Goal: Task Accomplishment & Management: Manage account settings

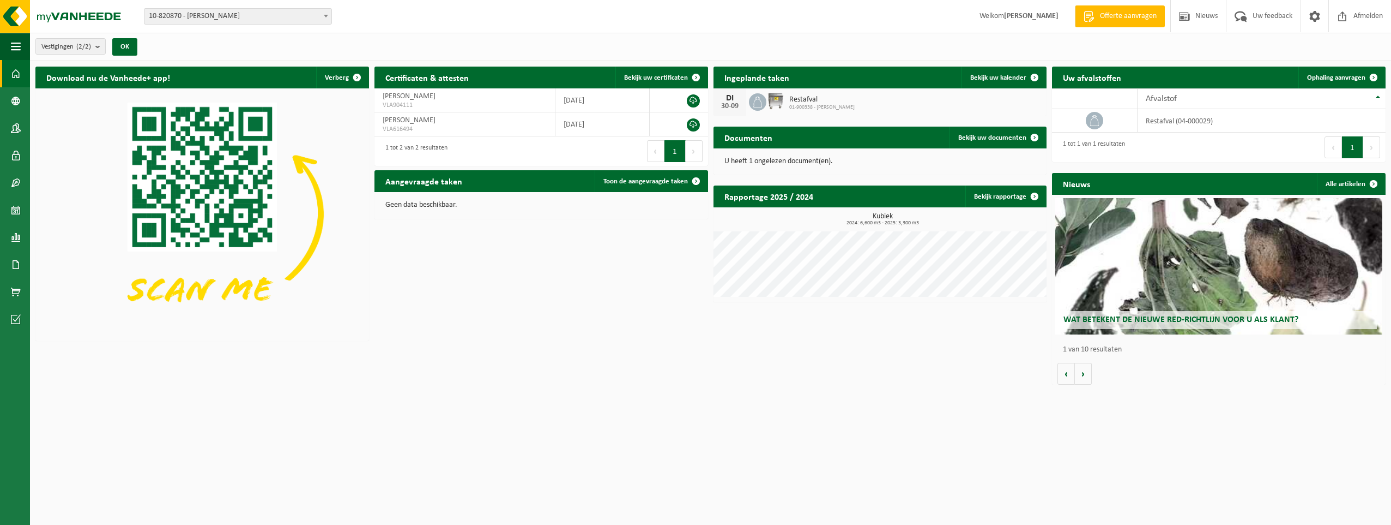
click at [756, 162] on p "U heeft 1 ongelezen document(en)." at bounding box center [881, 162] width 312 height 8
click at [1029, 136] on span at bounding box center [1035, 137] width 22 height 22
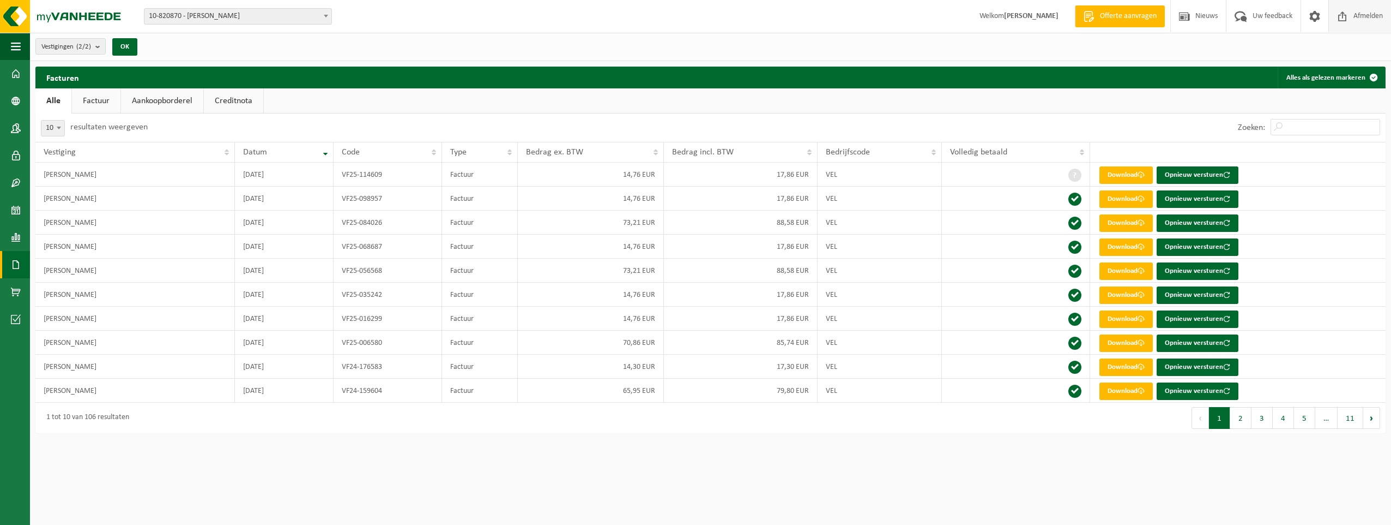
click at [1366, 15] on span "Afmelden" at bounding box center [1368, 16] width 35 height 32
